Goal: Transaction & Acquisition: Purchase product/service

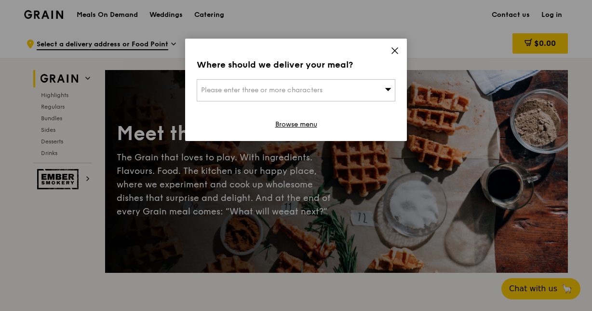
click at [400, 53] on div "Where should we deliver your meal? Please enter three or more characters Browse…" at bounding box center [296, 90] width 222 height 102
click at [396, 51] on icon at bounding box center [395, 51] width 6 height 6
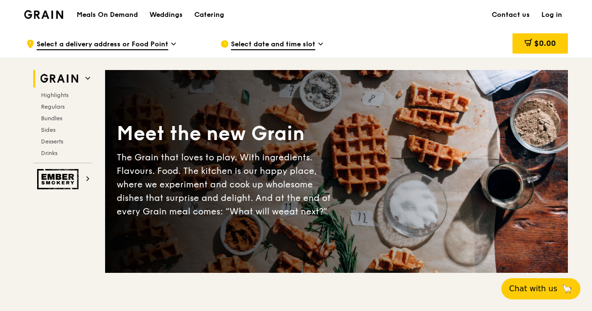
scroll to position [0, 0]
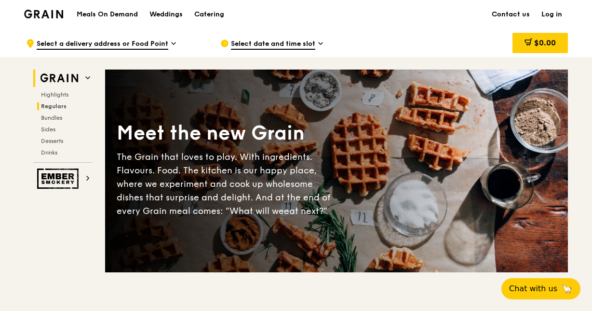
click at [68, 109] on h2 "Regulars" at bounding box center [64, 106] width 55 height 8
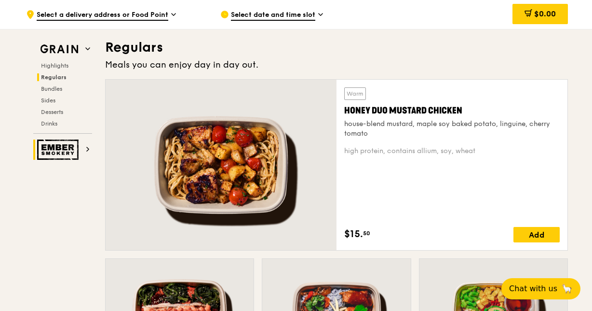
click at [64, 154] on img at bounding box center [59, 149] width 44 height 20
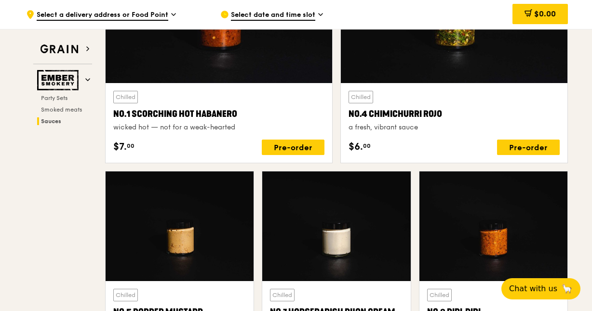
scroll to position [922, 0]
